Goal: Information Seeking & Learning: Check status

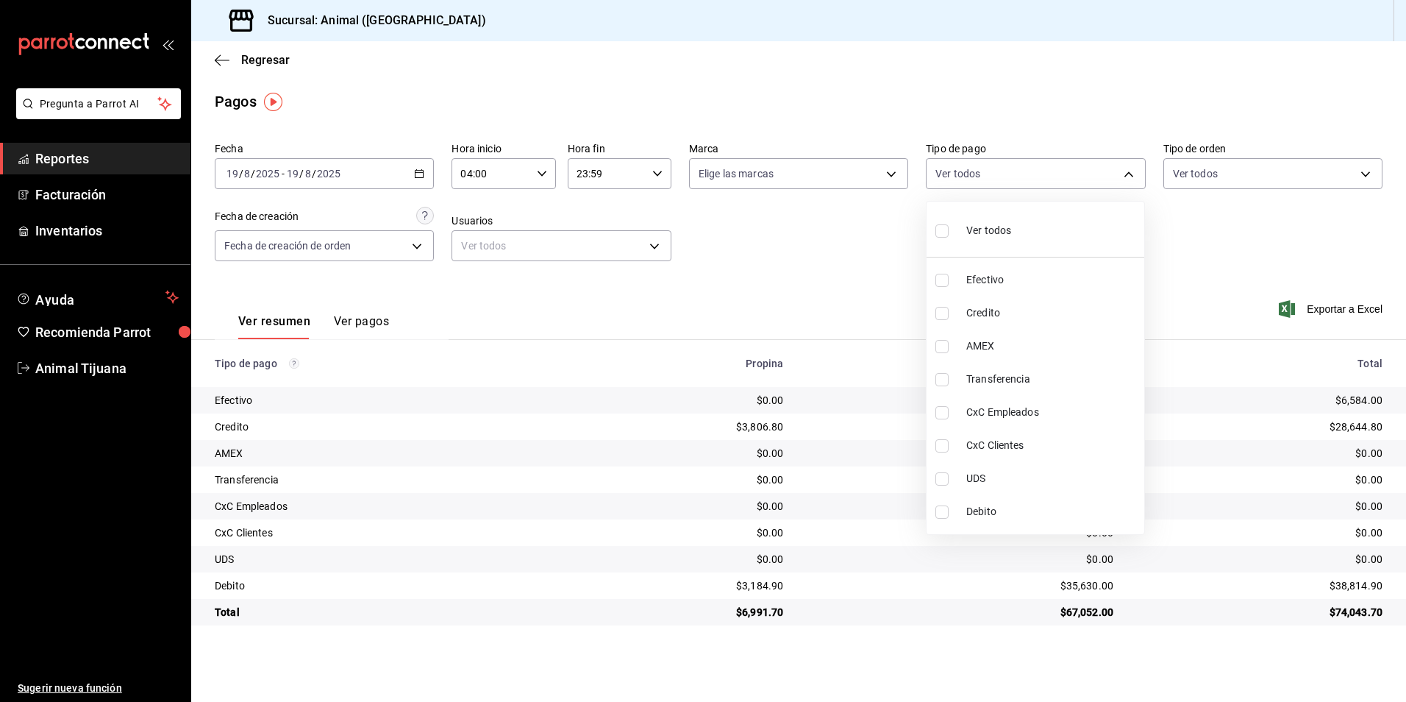
click at [1011, 310] on span "Credito" at bounding box center [1052, 312] width 172 height 15
type input "235ce608-f464-428a-9a71-314f665367d1"
checkbox input "true"
click at [986, 512] on span "Debito" at bounding box center [1052, 511] width 172 height 15
type input "235ce608-f464-428a-9a71-314f665367d1,c7b29183-a811-4137-9cfa-21a61cd2bc4a"
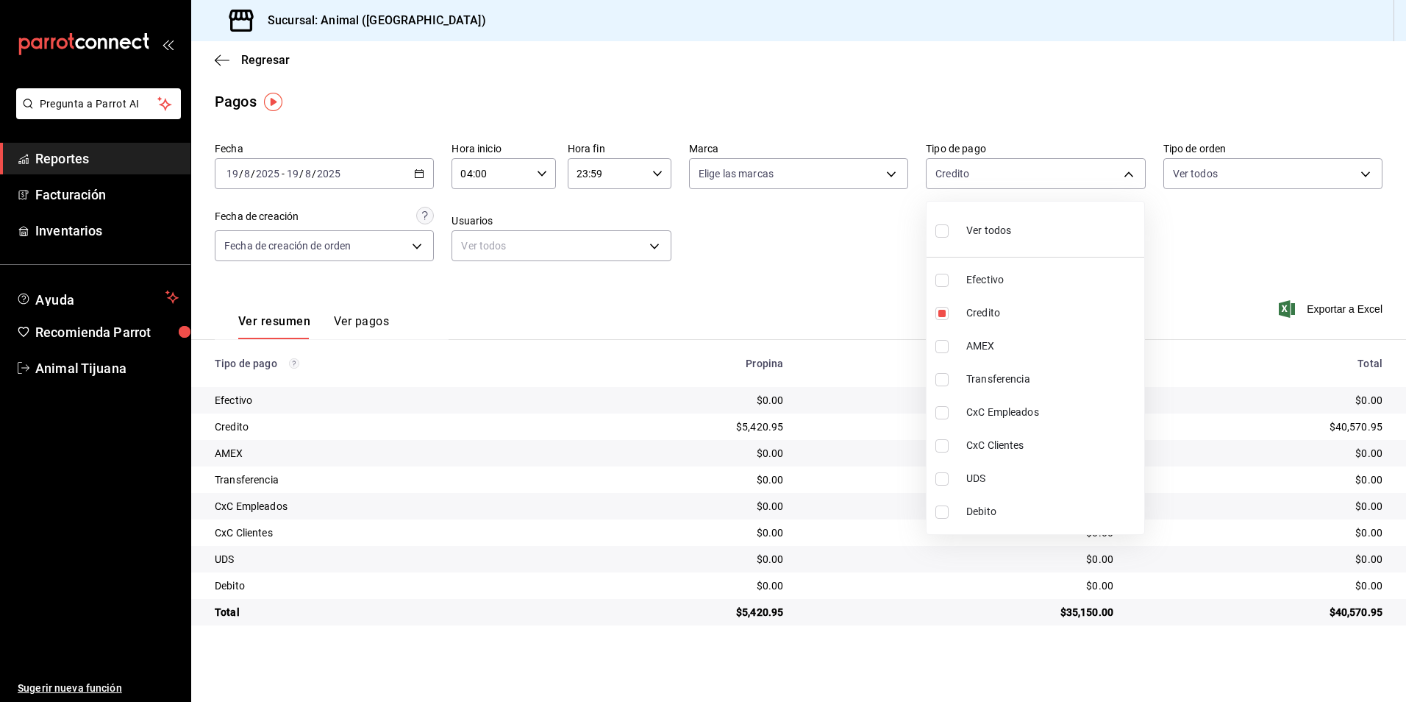
checkbox input "true"
click at [981, 231] on span "Ver todos" at bounding box center [988, 230] width 45 height 15
type input "b84c62b8-b02c-4970-ab2e-e166616419f2,235ce608-f464-428a-9a71-314f665367d1,53567…"
checkbox input "true"
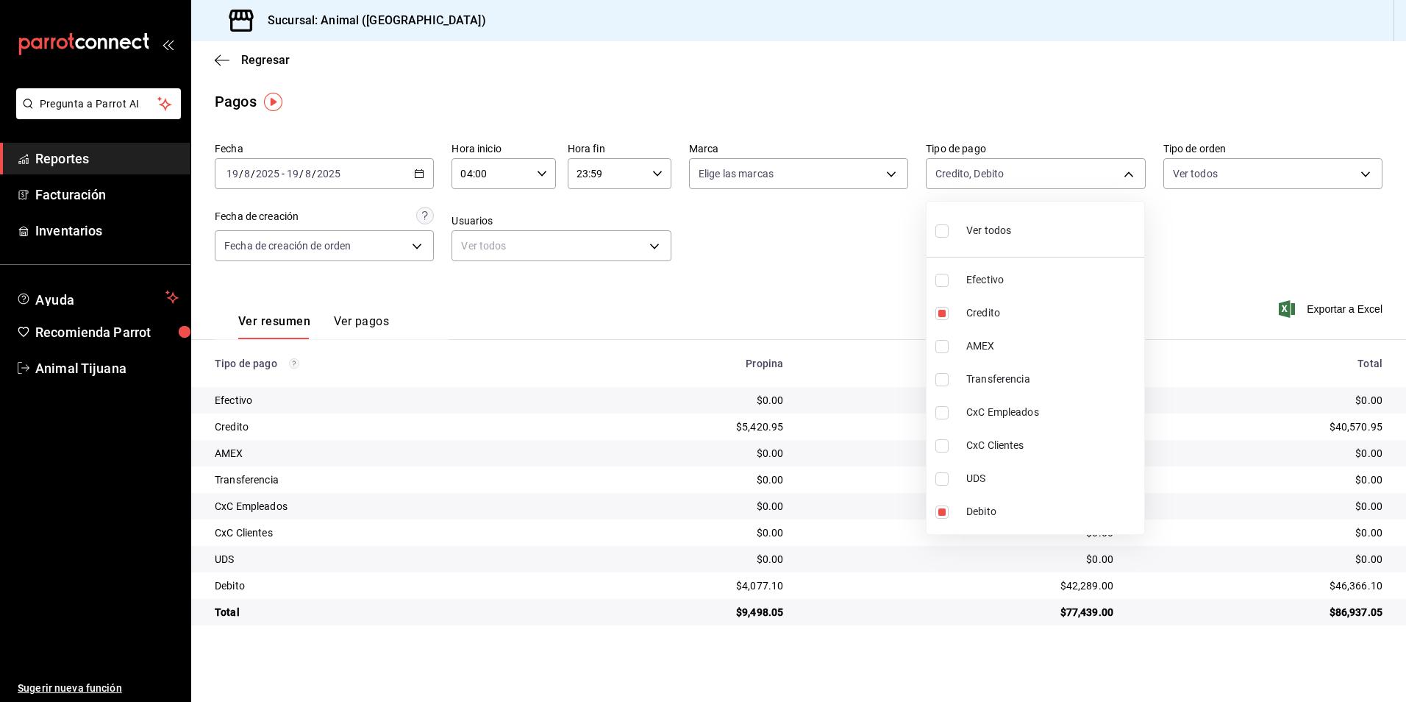
checkbox input "true"
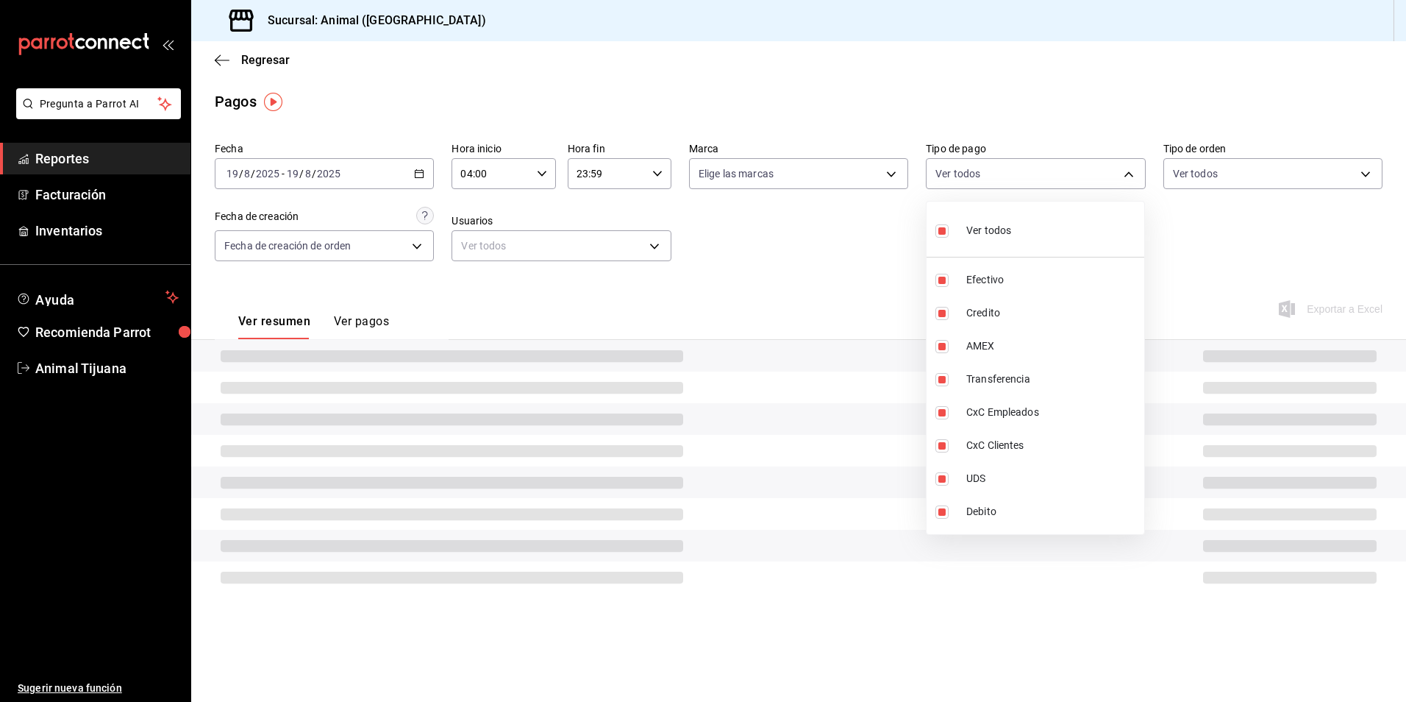
click at [981, 231] on span "Ver todos" at bounding box center [988, 230] width 45 height 15
checkbox input "false"
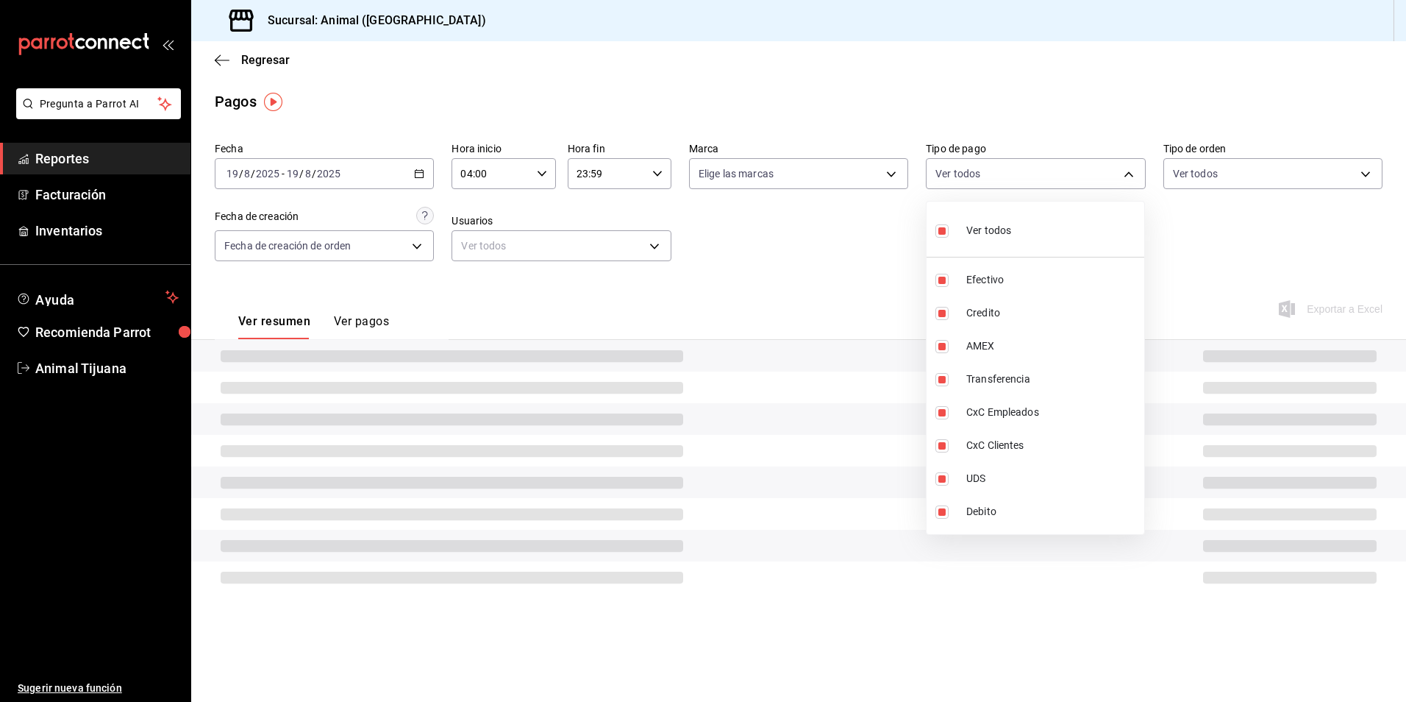
checkbox input "false"
